Goal: Check status: Check status

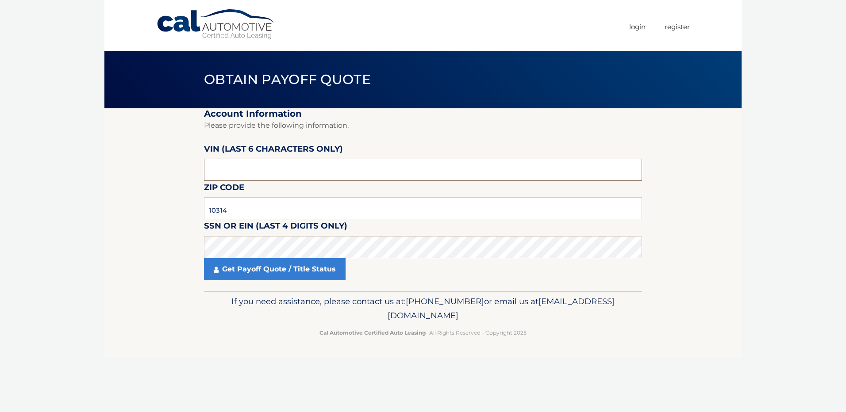
click at [281, 169] on input "text" at bounding box center [423, 170] width 438 height 22
click at [291, 169] on input "text" at bounding box center [423, 170] width 438 height 22
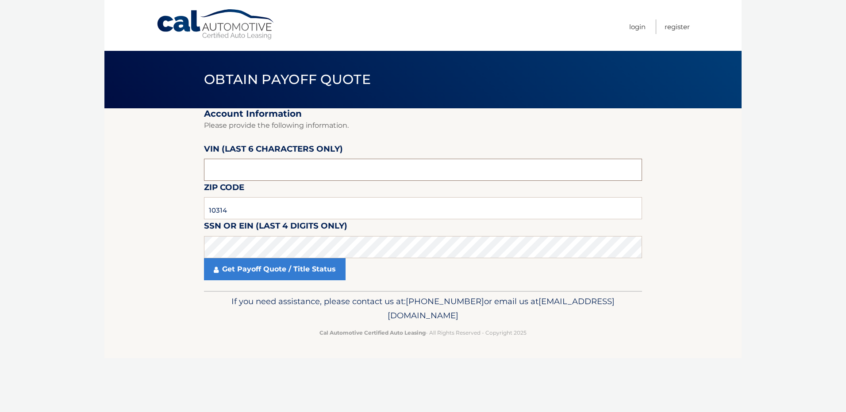
paste input "315855"
type input "315855"
click at [242, 208] on input "10314" at bounding box center [423, 208] width 438 height 22
click at [241, 208] on input "10314" at bounding box center [423, 208] width 438 height 22
paste input "31585"
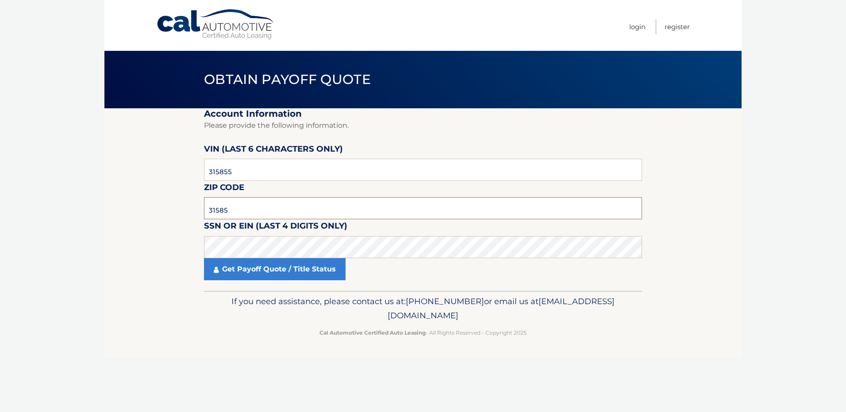
drag, startPoint x: 249, startPoint y: 212, endPoint x: 98, endPoint y: 199, distance: 151.0
click at [98, 199] on body "Cal Automotive Menu Login Register Obtain Payoff Quote" at bounding box center [423, 206] width 846 height 412
type input "10312"
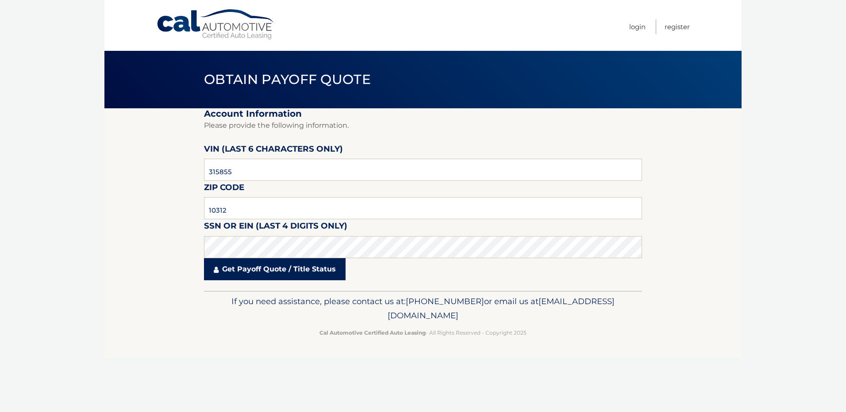
click at [265, 265] on link "Get Payoff Quote / Title Status" at bounding box center [275, 269] width 142 height 22
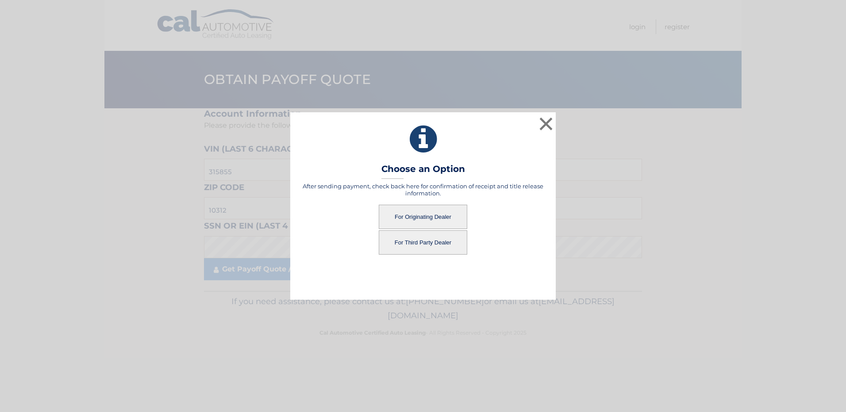
click at [423, 218] on button "For Originating Dealer" at bounding box center [423, 217] width 88 height 24
click at [421, 216] on button "For Originating Dealer" at bounding box center [423, 217] width 88 height 24
click at [416, 214] on button "For Originating Dealer" at bounding box center [423, 217] width 88 height 24
click at [410, 246] on button "For Third Party Dealer" at bounding box center [423, 243] width 88 height 24
click at [552, 119] on button "×" at bounding box center [546, 124] width 18 height 18
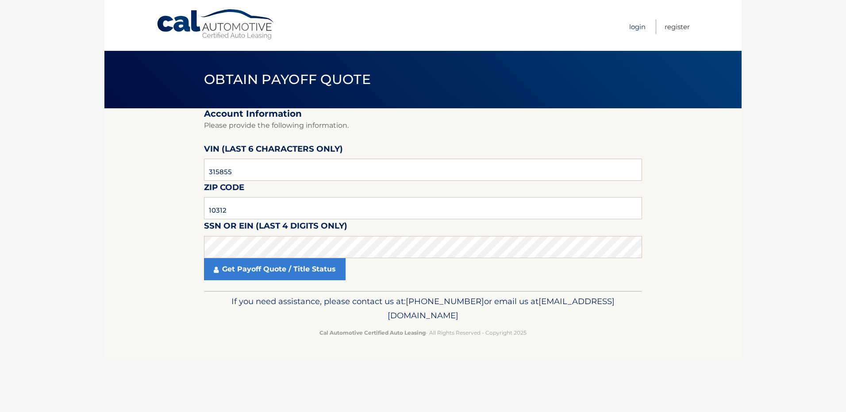
click at [632, 27] on link "Login" at bounding box center [637, 26] width 16 height 15
click at [241, 165] on input "text" at bounding box center [423, 170] width 438 height 22
type input "315855"
click at [234, 209] on input "text" at bounding box center [423, 208] width 438 height 22
type input "10312"
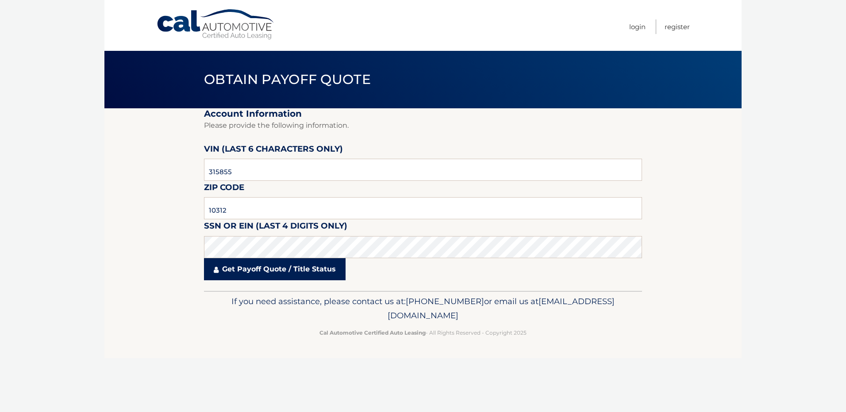
click at [234, 270] on link "Get Payoff Quote / Title Status" at bounding box center [275, 269] width 142 height 22
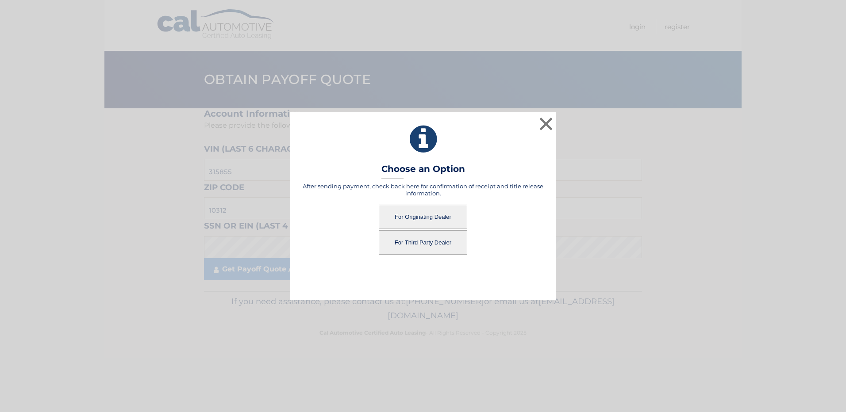
click at [436, 219] on button "For Originating Dealer" at bounding box center [423, 217] width 88 height 24
click at [419, 215] on button "For Originating Dealer" at bounding box center [423, 217] width 88 height 24
